Goal: Task Accomplishment & Management: Manage account settings

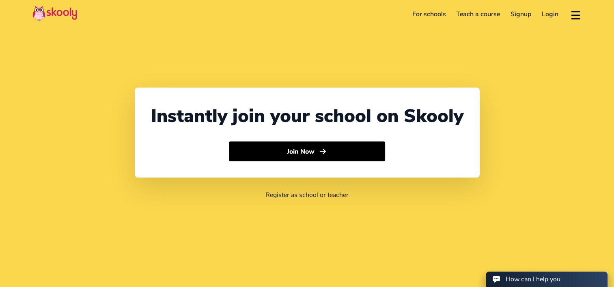
select select "971"
select select "[GEOGRAPHIC_DATA]"
select select "[GEOGRAPHIC_DATA]/[GEOGRAPHIC_DATA]"
click at [550, 11] on link "Login" at bounding box center [550, 14] width 27 height 13
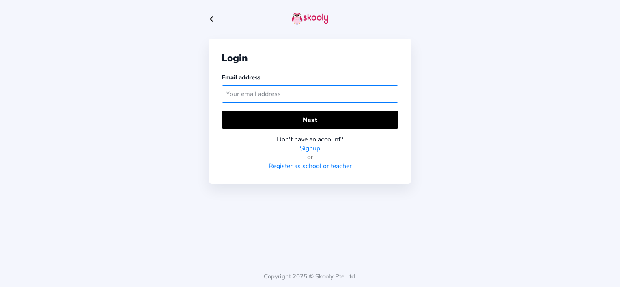
paste input "[PERSON_NAME][EMAIL_ADDRESS][DOMAIN_NAME]"
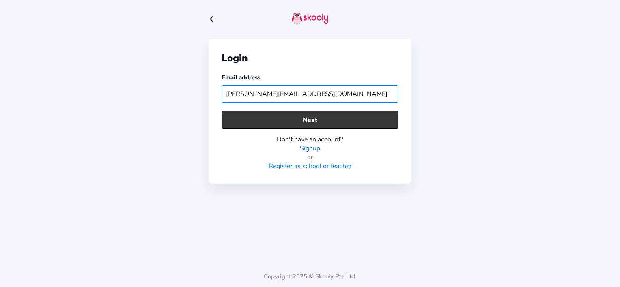
type input "[PERSON_NAME][EMAIL_ADDRESS][DOMAIN_NAME]"
click at [397, 125] on button "Next" at bounding box center [310, 119] width 177 height 17
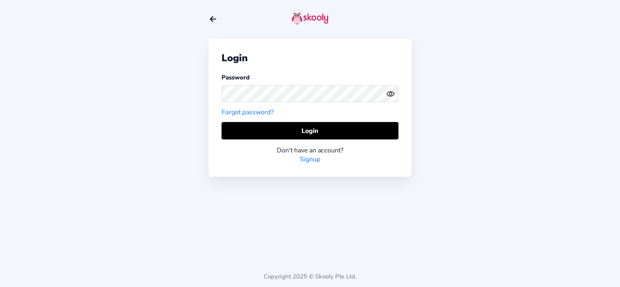
click at [390, 97] on icon "Eye" at bounding box center [390, 94] width 9 height 9
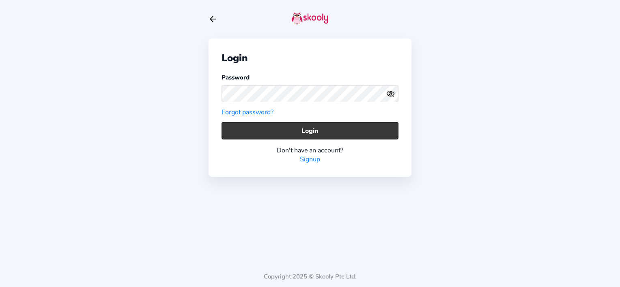
click at [338, 133] on button "Login" at bounding box center [310, 130] width 177 height 17
